Goal: Task Accomplishment & Management: Complete application form

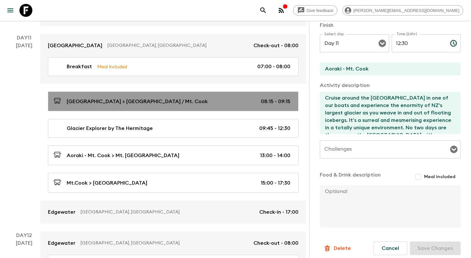
click at [166, 97] on div "[GEOGRAPHIC_DATA] > [GEOGRAPHIC_DATA] / Mt. Cook 08:15 - 09:15" at bounding box center [171, 101] width 237 height 9
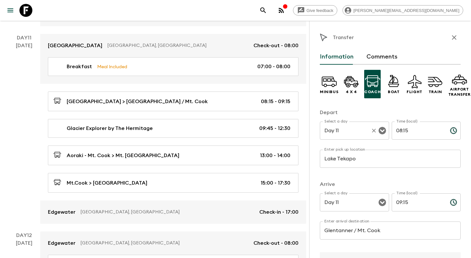
scroll to position [121, 0]
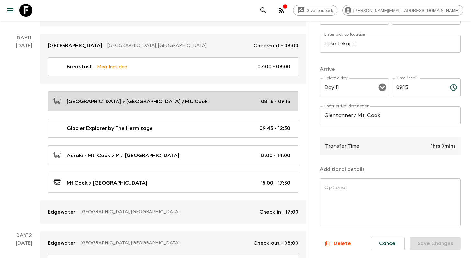
click at [174, 97] on div "[GEOGRAPHIC_DATA] > [GEOGRAPHIC_DATA] / Mt. Cook 08:15 - 09:15" at bounding box center [171, 101] width 237 height 9
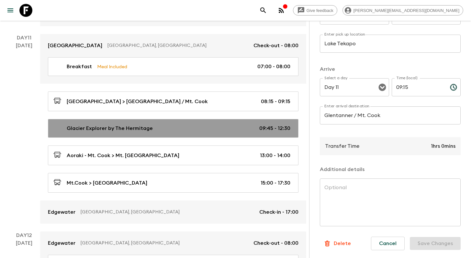
click at [199, 125] on div "Glacier Explorer by The Hermitage 09:45 - 12:30" at bounding box center [171, 129] width 237 height 8
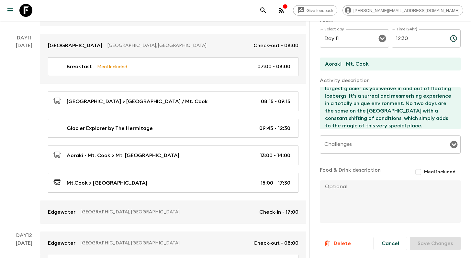
scroll to position [22, 0]
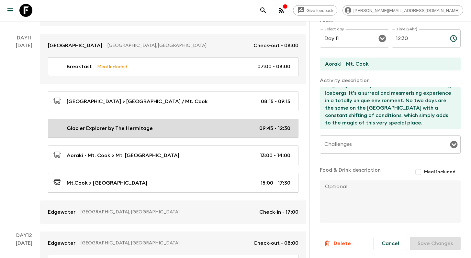
click at [170, 125] on div "Glacier Explorer by The Hermitage 09:45 - 12:30" at bounding box center [171, 129] width 237 height 8
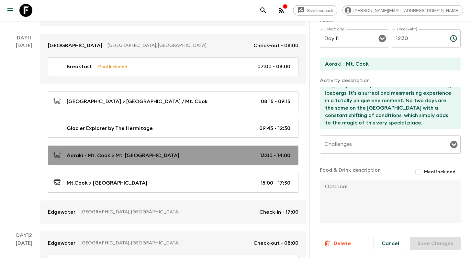
click at [179, 151] on div "Aoraki - Mt. Cook > Mt. [GEOGRAPHIC_DATA] 13:00 - 14:00" at bounding box center [171, 155] width 237 height 9
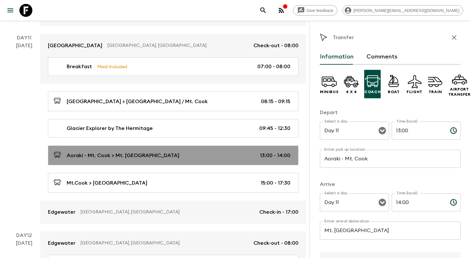
click at [206, 151] on div "Aoraki - Mt. Cook > Mt. [GEOGRAPHIC_DATA] 13:00 - 14:00" at bounding box center [171, 155] width 237 height 9
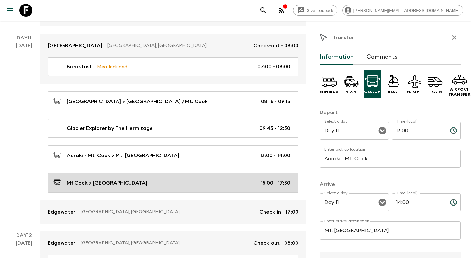
click at [196, 179] on div "Mt.Cook > [GEOGRAPHIC_DATA] 15:00 - 17:30" at bounding box center [171, 183] width 237 height 9
type input "Mt.Cook"
type input "Wanaka"
type input "15:00"
type input "17:30"
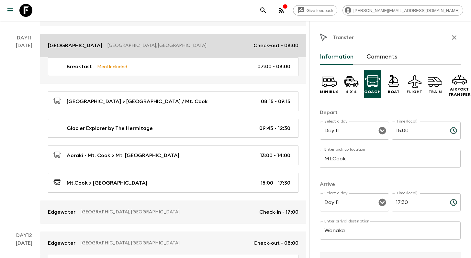
click at [172, 42] on p "[GEOGRAPHIC_DATA], [GEOGRAPHIC_DATA]" at bounding box center [177, 45] width 141 height 6
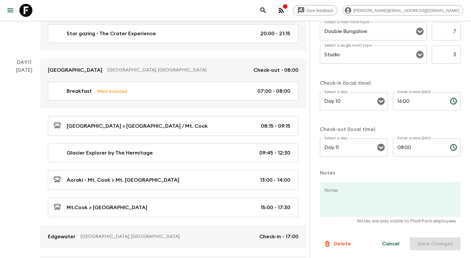
scroll to position [1661, 0]
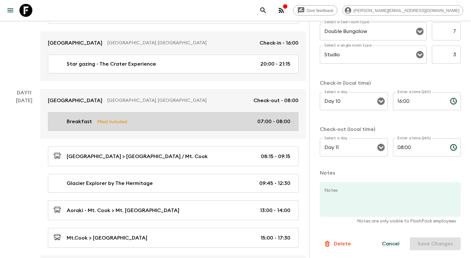
click at [190, 118] on div "Breakfast Meal Included 07:00 - 08:00" at bounding box center [171, 122] width 237 height 8
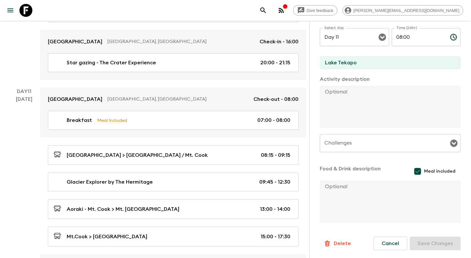
scroll to position [1663, 0]
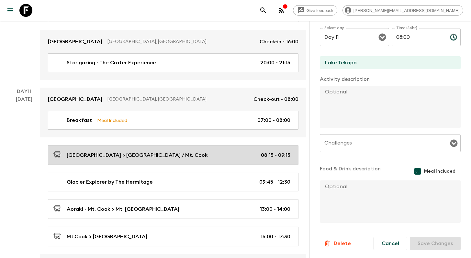
click at [186, 151] on div "[GEOGRAPHIC_DATA] > [GEOGRAPHIC_DATA] / Mt. Cook 08:15 - 09:15" at bounding box center [171, 155] width 237 height 9
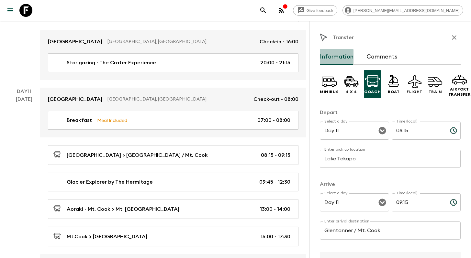
click at [336, 57] on button "Information" at bounding box center [337, 57] width 34 height 16
click at [377, 57] on button "Comments" at bounding box center [382, 57] width 31 height 16
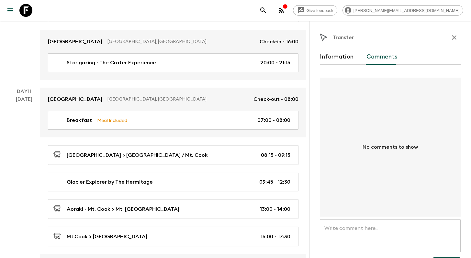
click at [343, 57] on button "Information" at bounding box center [337, 57] width 34 height 16
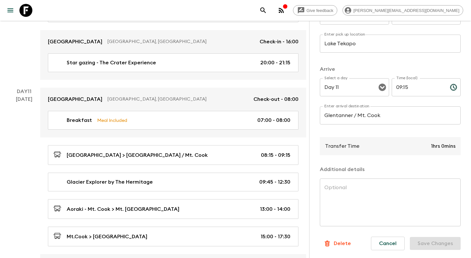
scroll to position [121, 0]
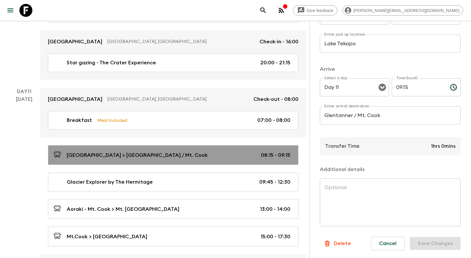
click at [181, 153] on link "[GEOGRAPHIC_DATA] > [GEOGRAPHIC_DATA] / Mt. Cook 08:15 - 09:15" at bounding box center [173, 155] width 251 height 20
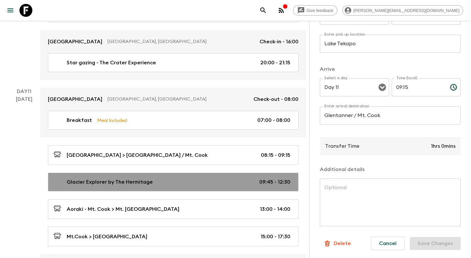
click at [181, 178] on link "Glacier Explorer by The Hermitage 09:45 - 12:30" at bounding box center [173, 182] width 251 height 19
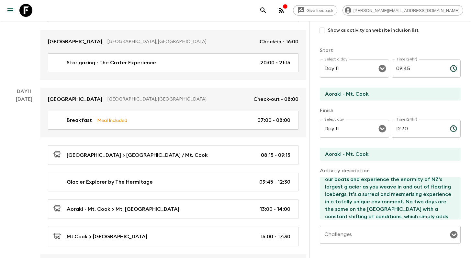
scroll to position [22, 0]
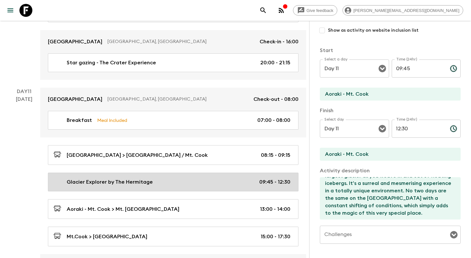
click at [177, 178] on div "Glacier Explorer by The Hermitage 09:45 - 12:30" at bounding box center [171, 182] width 237 height 8
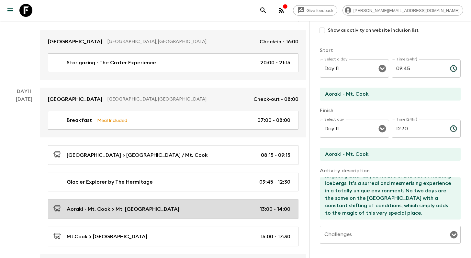
click at [182, 205] on div "Aoraki - Mt. Cook > Mt. [GEOGRAPHIC_DATA] 13:00 - 14:00" at bounding box center [171, 209] width 237 height 9
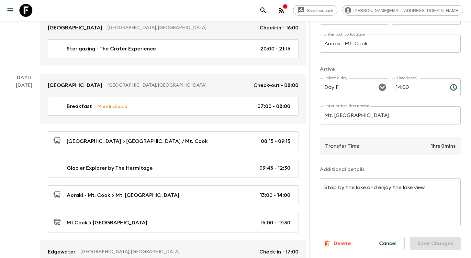
scroll to position [1678, 0]
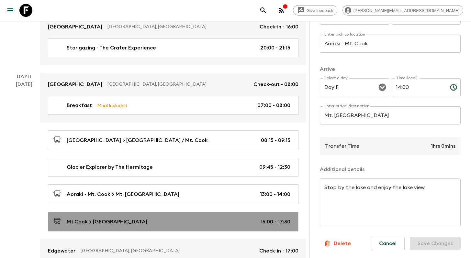
click at [173, 218] on div "Mt.Cook > [GEOGRAPHIC_DATA] 15:00 - 17:30" at bounding box center [171, 222] width 237 height 9
type input "Mt.Cook"
type input "Wanaka"
type input "15:00"
type input "17:30"
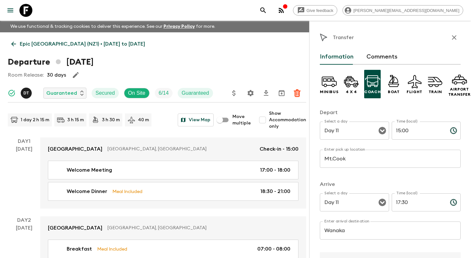
click at [14, 43] on icon at bounding box center [13, 43] width 7 height 7
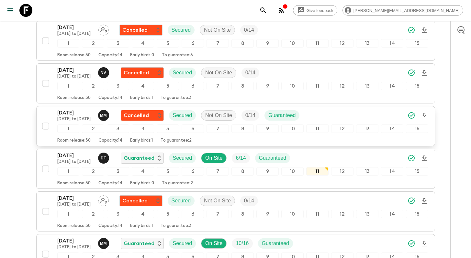
scroll to position [216, 0]
click at [48, 109] on div "[DATE] [DATE] to [DATE] M M Cancelled Secured Not On Site 0 / 14 Guaranteed 1 2…" at bounding box center [233, 126] width 389 height 34
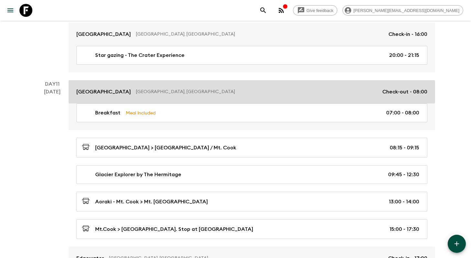
scroll to position [1686, 0]
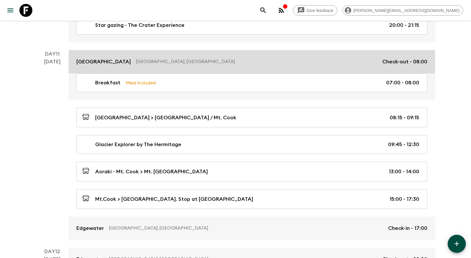
click at [222, 64] on link "[GEOGRAPHIC_DATA], [GEOGRAPHIC_DATA] Check-out - 08:00" at bounding box center [252, 61] width 367 height 23
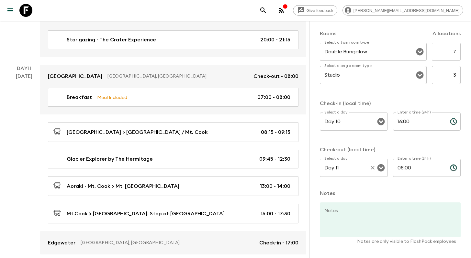
scroll to position [229, 0]
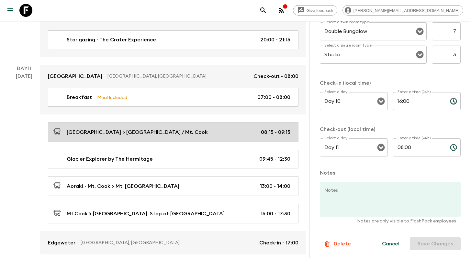
click at [197, 128] on link "[GEOGRAPHIC_DATA] > [GEOGRAPHIC_DATA] / Mt. Cook 08:15 - 09:15" at bounding box center [173, 132] width 251 height 20
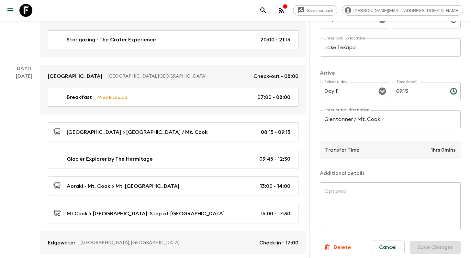
scroll to position [121, 0]
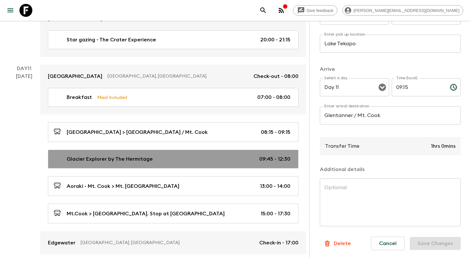
click at [188, 155] on div "Glacier Explorer by The Hermitage 09:45 - 12:30" at bounding box center [171, 159] width 237 height 8
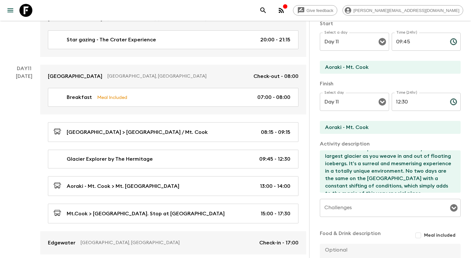
scroll to position [22, 0]
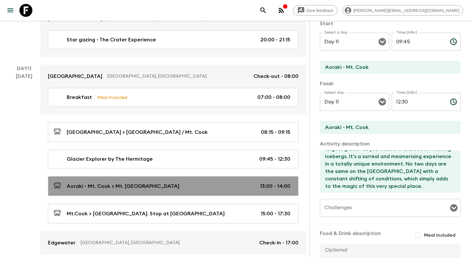
click at [181, 182] on div "Aoraki - Mt. Cook > Mt. [GEOGRAPHIC_DATA] 13:00 - 14:00" at bounding box center [171, 186] width 237 height 9
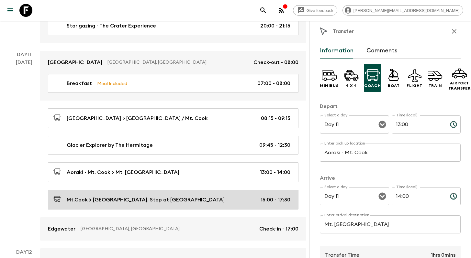
scroll to position [1699, 0]
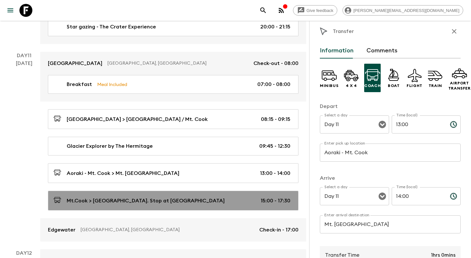
click at [203, 197] on div "Mt.Cook > [GEOGRAPHIC_DATA]. Stop at [GEOGRAPHIC_DATA] 15:00 - 17:30" at bounding box center [171, 201] width 237 height 9
type input "Mt.Cook"
type input "Wanaka. Stop at [GEOGRAPHIC_DATA]"
type textarea "Stop by Lavender Garden & Clay Cliffs"
type input "15:00"
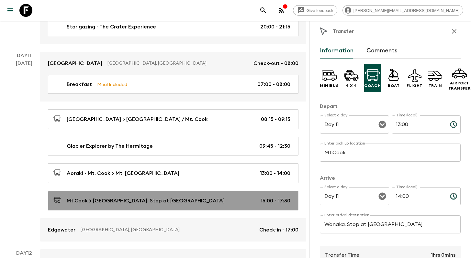
type input "17:30"
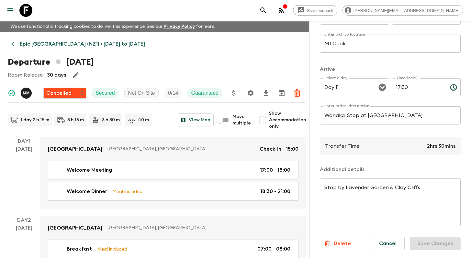
click at [15, 45] on icon at bounding box center [13, 43] width 7 height 7
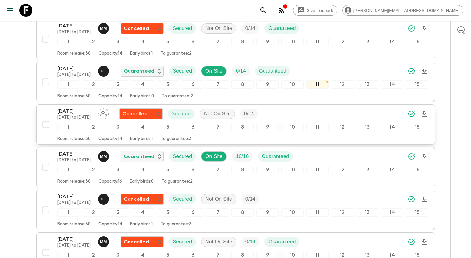
scroll to position [303, 0]
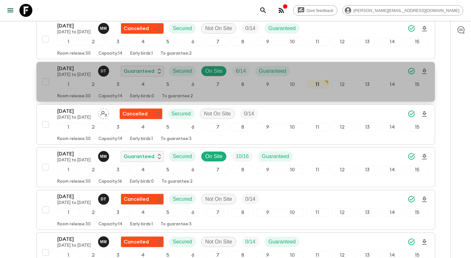
click at [45, 65] on div "[DATE] [DATE] to [DATE] D T Guaranteed Secured On Site 6 / 14 Guaranteed 1 2 3 …" at bounding box center [233, 82] width 389 height 34
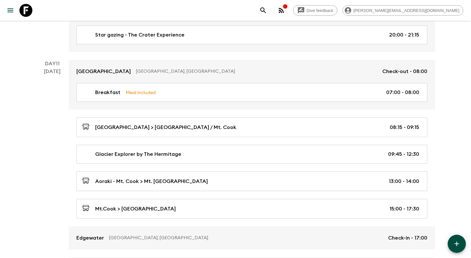
scroll to position [1686, 0]
